Goal: Transaction & Acquisition: Purchase product/service

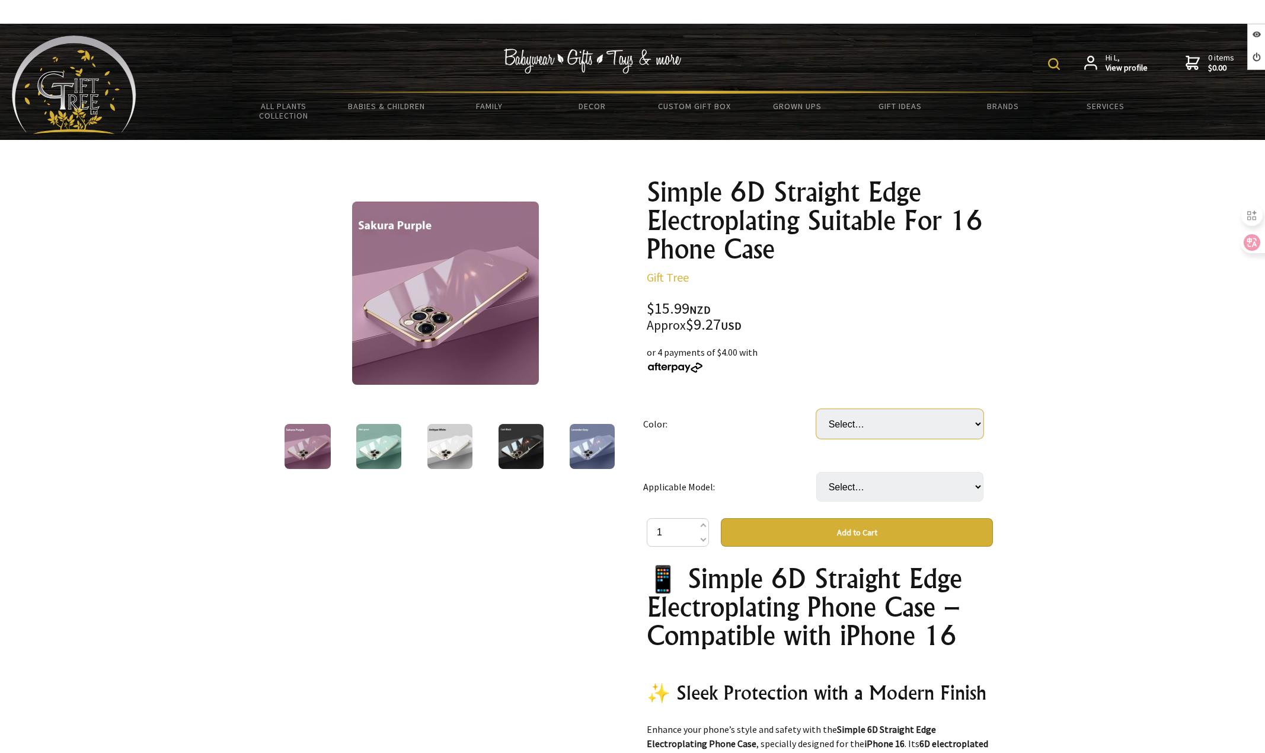
drag, startPoint x: 916, startPoint y: 416, endPoint x: 908, endPoint y: 427, distance: 14.1
click at [915, 416] on select "Select… Antique White Camellia Red Cherry Purple Cool Black Girl Pink Mint Gree…" at bounding box center [899, 424] width 167 height 30
select select "Camellia Red"
click at [816, 409] on select "Select… Antique White Camellia Red Cherry Purple Cool Black Girl Pink Mint Gree…" at bounding box center [899, 424] width 167 height 30
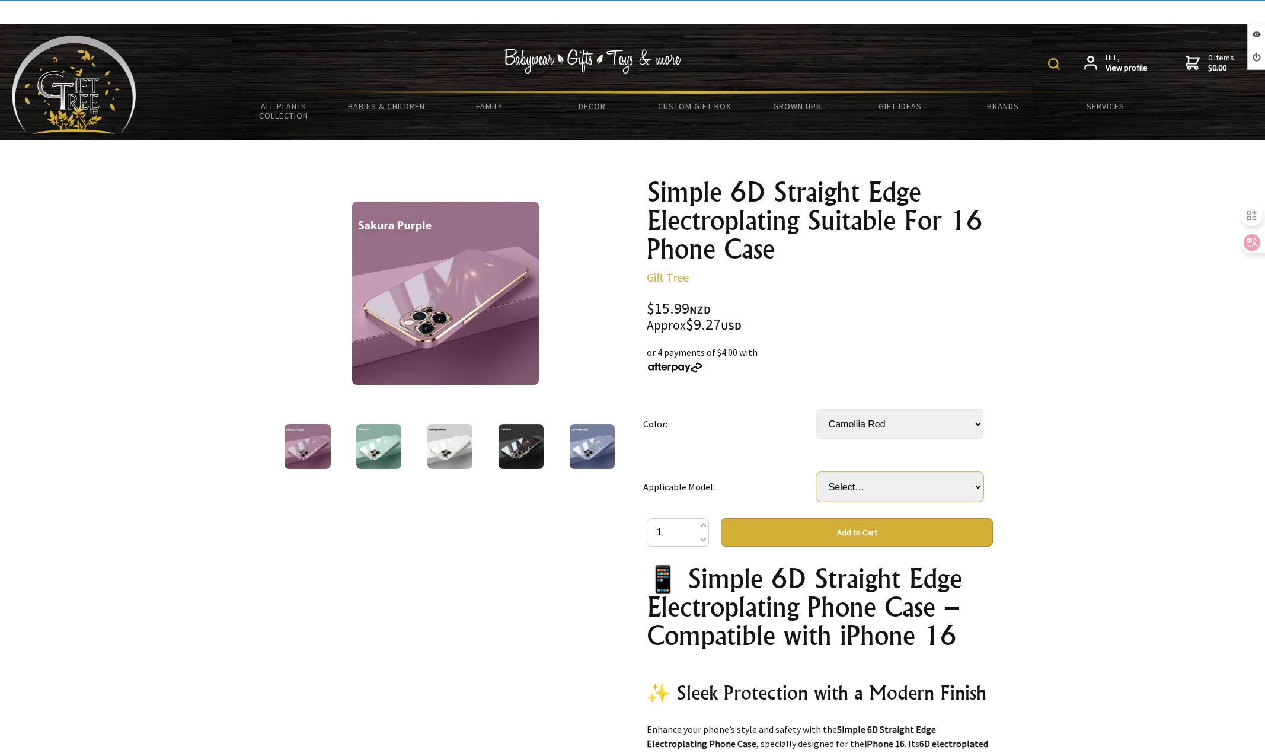
drag, startPoint x: 880, startPoint y: 486, endPoint x: 880, endPoint y: 494, distance: 8.3
click at [880, 486] on select "Select… IPhone15 IPhone15Plus IPhone15Pro IPhone15Promax IPhone16 IPhone16Plus …" at bounding box center [899, 487] width 167 height 30
select select "IPhone15Promax"
click at [816, 472] on select "Select… IPhone15 IPhone15Plus IPhone15Pro IPhone15Promax IPhone16 IPhone16Plus …" at bounding box center [899, 487] width 167 height 30
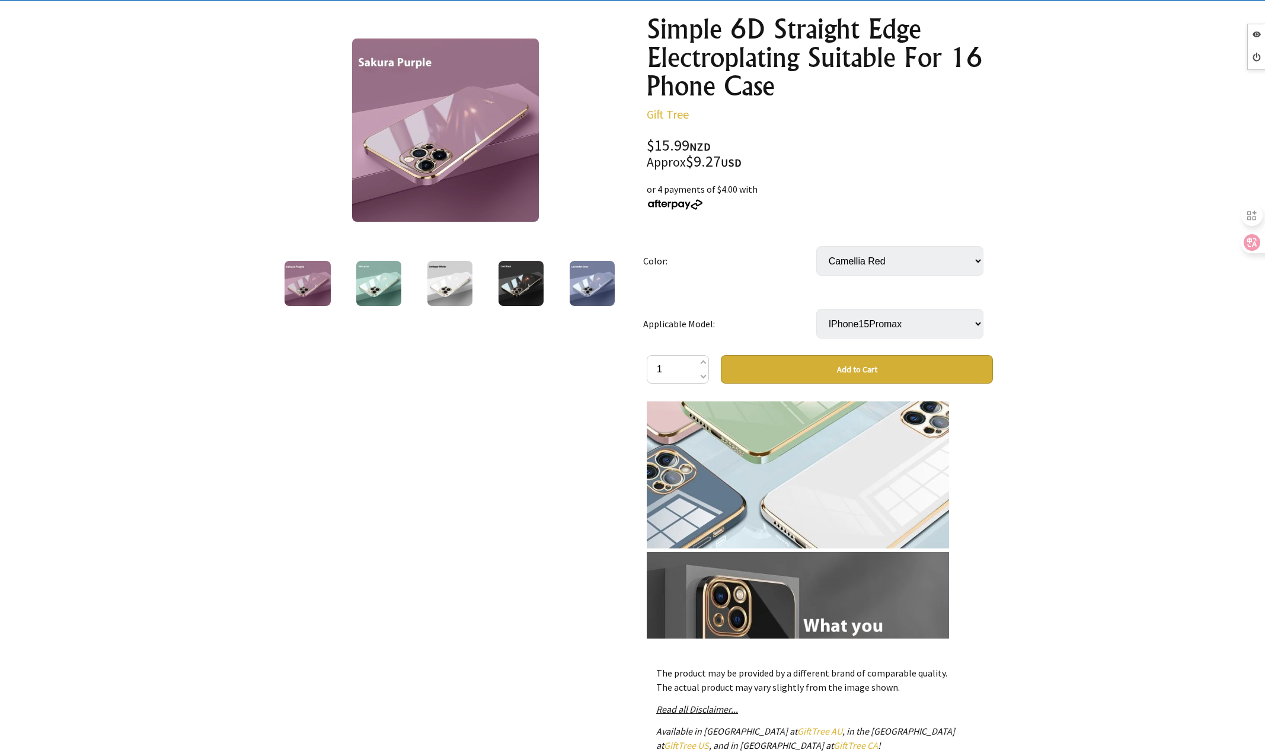
scroll to position [178, 0]
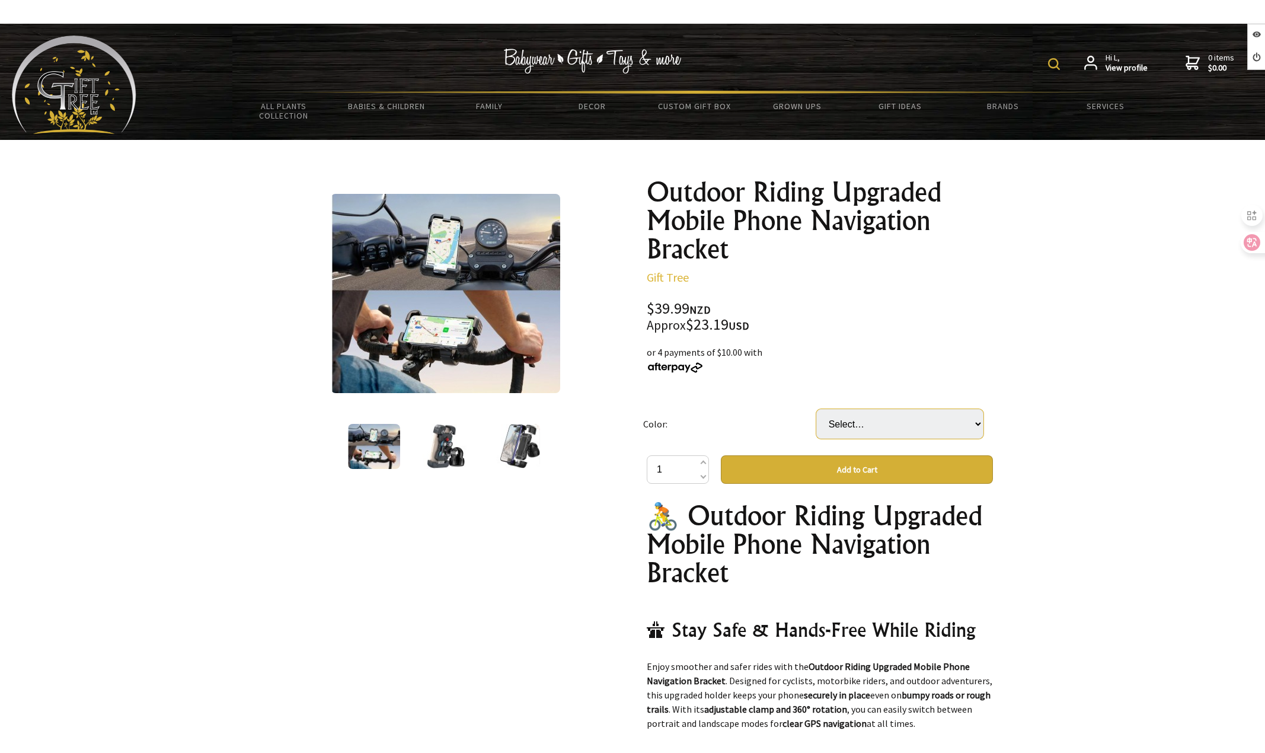
click at [821, 424] on select "Select… Black upgraded and thickened Black upgraded shock absorptio (+ $10.00)" at bounding box center [899, 424] width 167 height 30
select select "Black upgraded shock absorptio"
click at [816, 409] on select "Select… Black upgraded and thickened Black upgraded shock absorptio (+ $10.00)" at bounding box center [899, 424] width 167 height 30
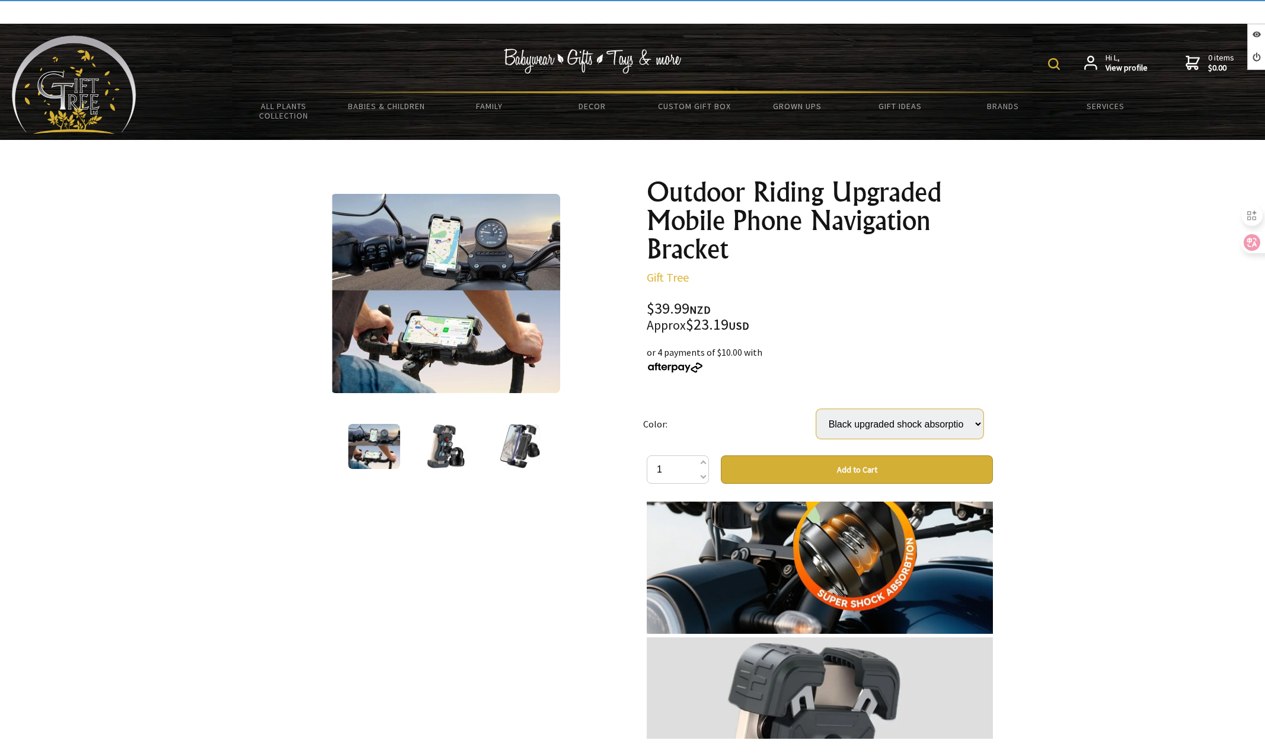
scroll to position [1008, 0]
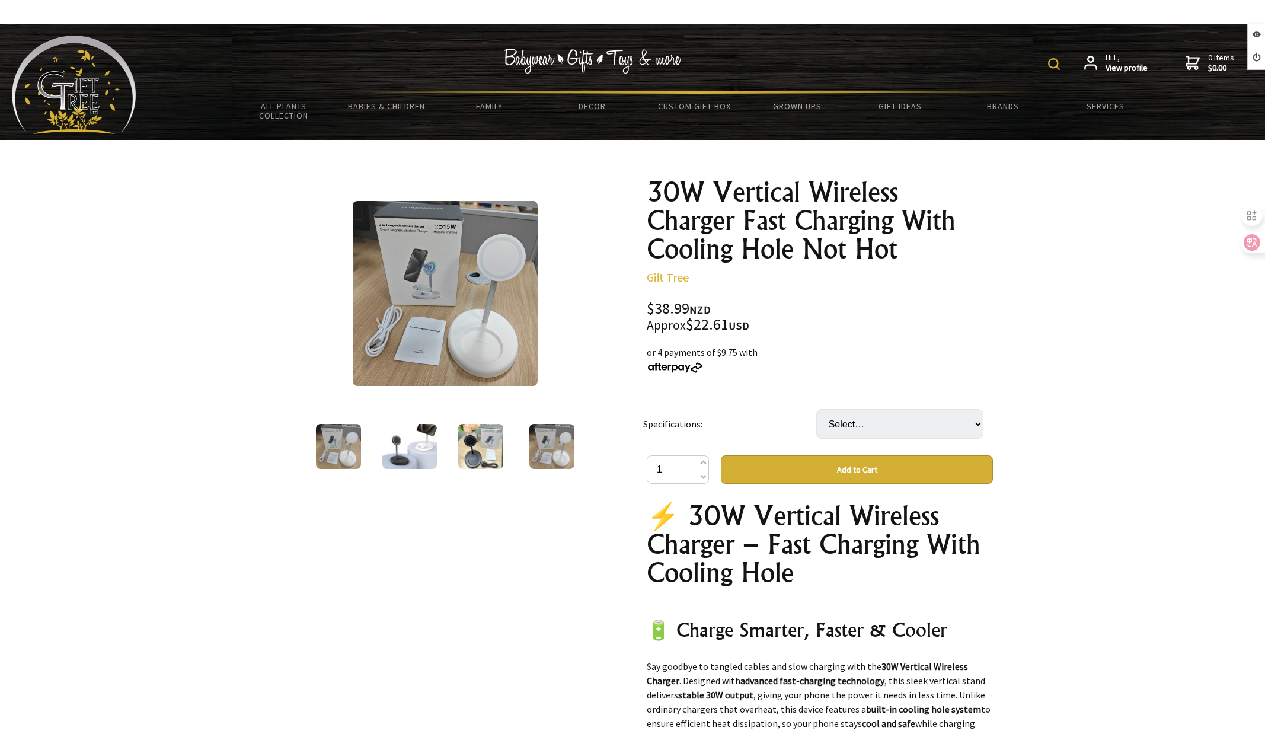
select select "F179 Black"
click at [816, 409] on select "Select… F179 Black F179 White" at bounding box center [899, 424] width 167 height 30
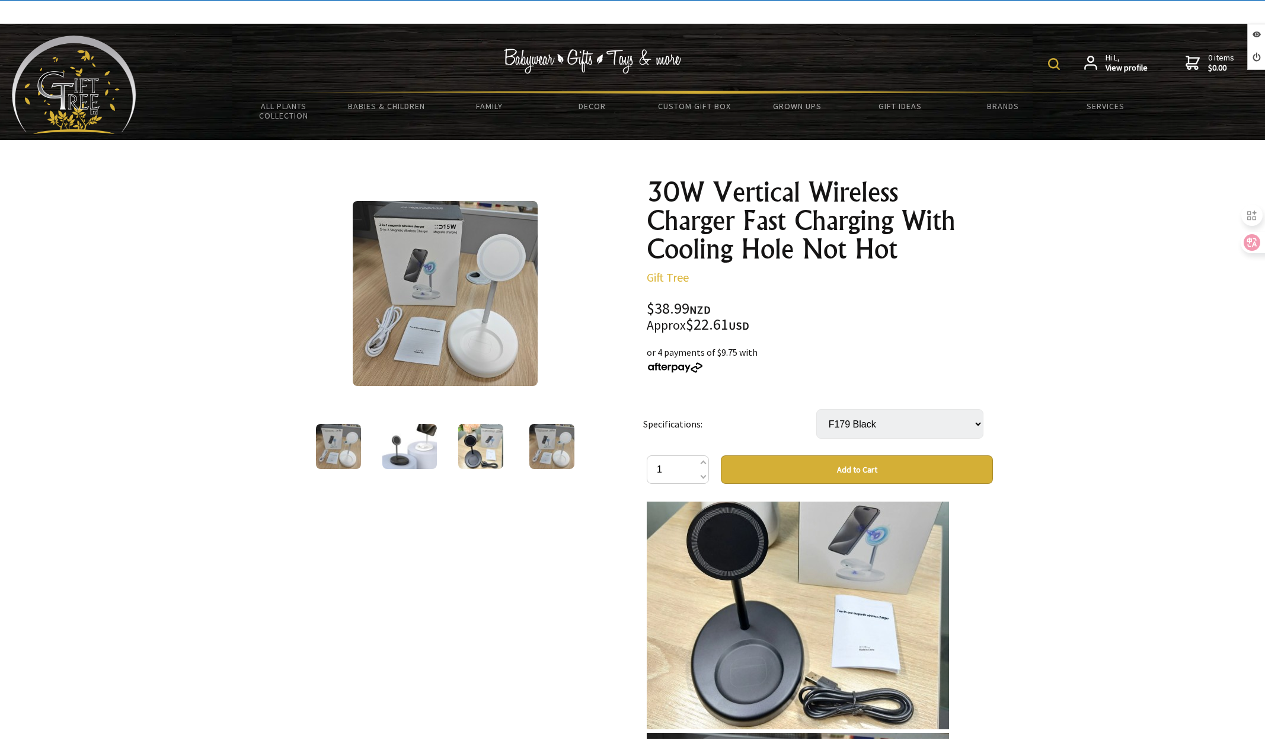
scroll to position [830, 0]
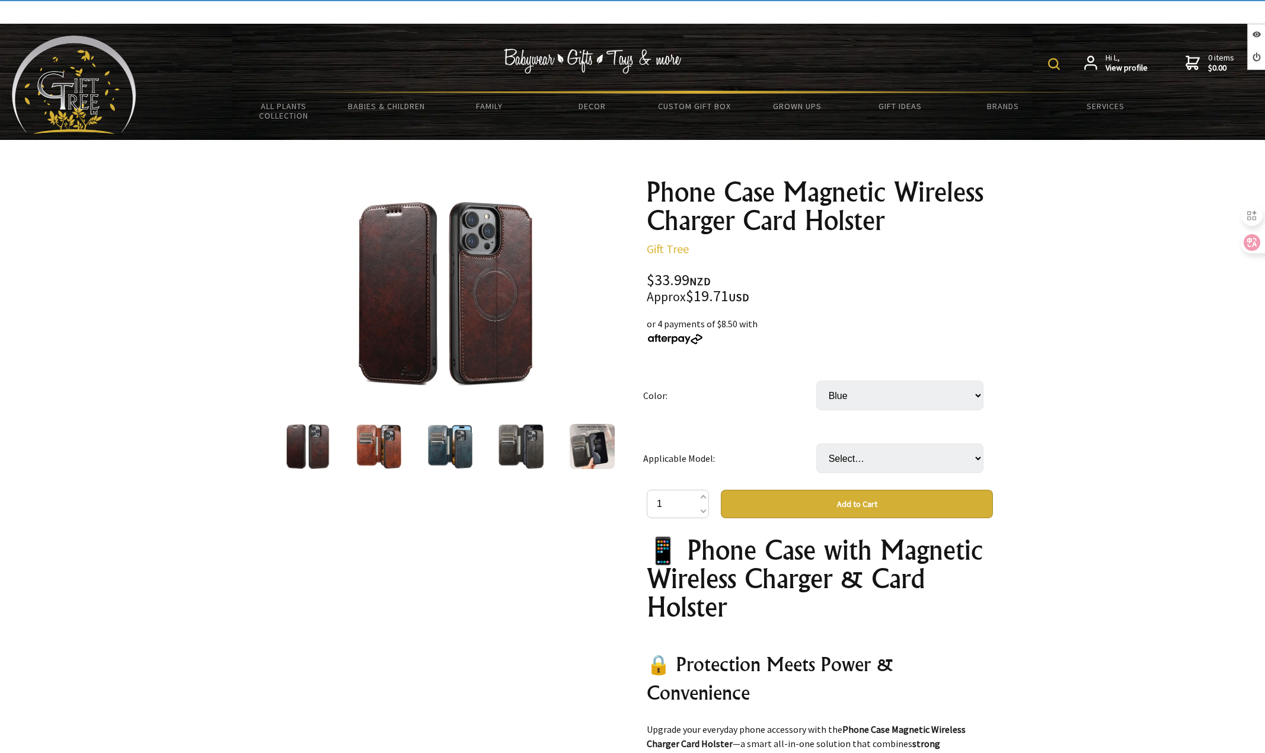
select select "Blue"
select select "IPhone16Pro"
click at [816, 443] on select "Select… IPhone16 IPhone16Plus IPhone16Pro IPhone16ProMax" at bounding box center [899, 458] width 167 height 30
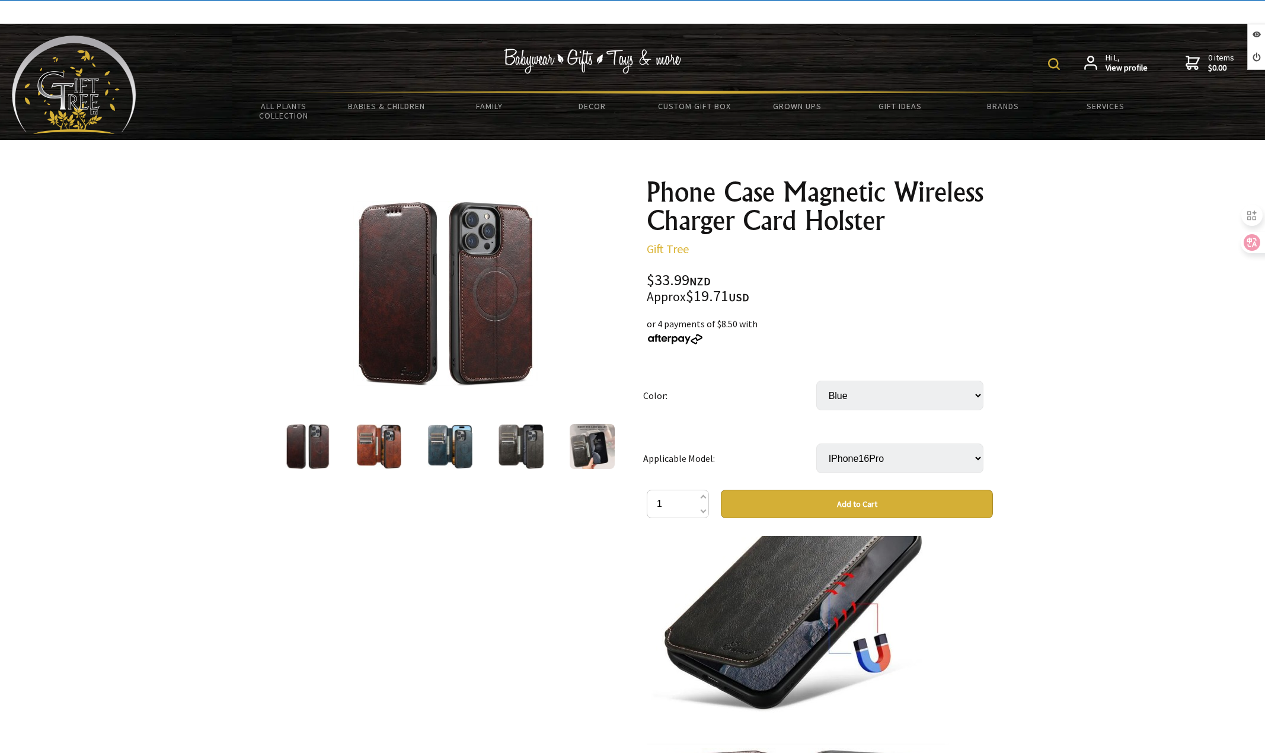
scroll to position [1008, 0]
